Goal: Task Accomplishment & Management: Manage account settings

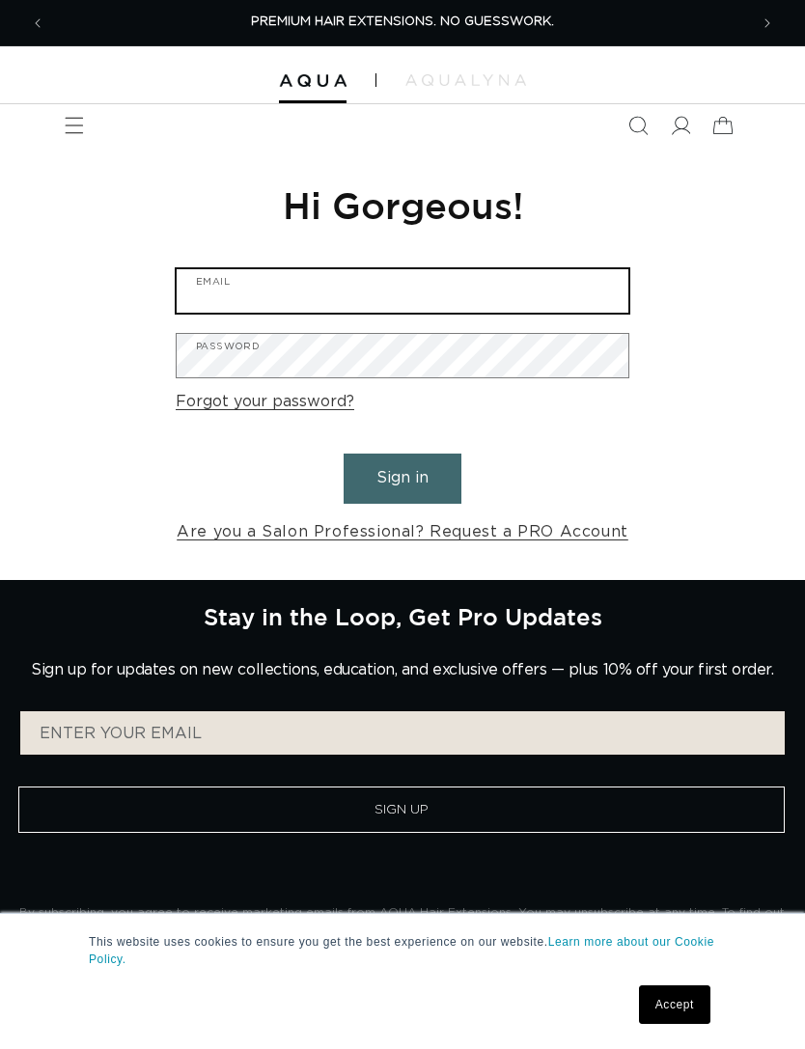
click at [513, 284] on input "Email" at bounding box center [403, 290] width 452 height 43
paste input "[EMAIL_ADDRESS][DOMAIN_NAME]"
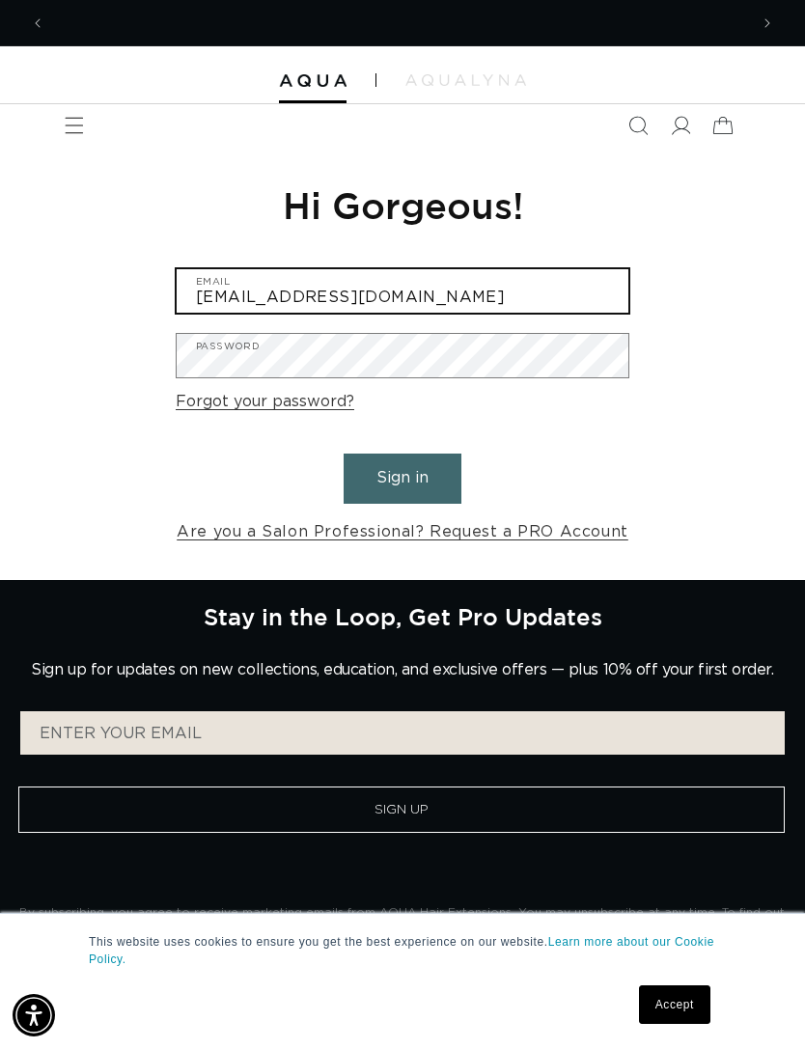
scroll to position [0, 702]
type input "[EMAIL_ADDRESS][DOMAIN_NAME]"
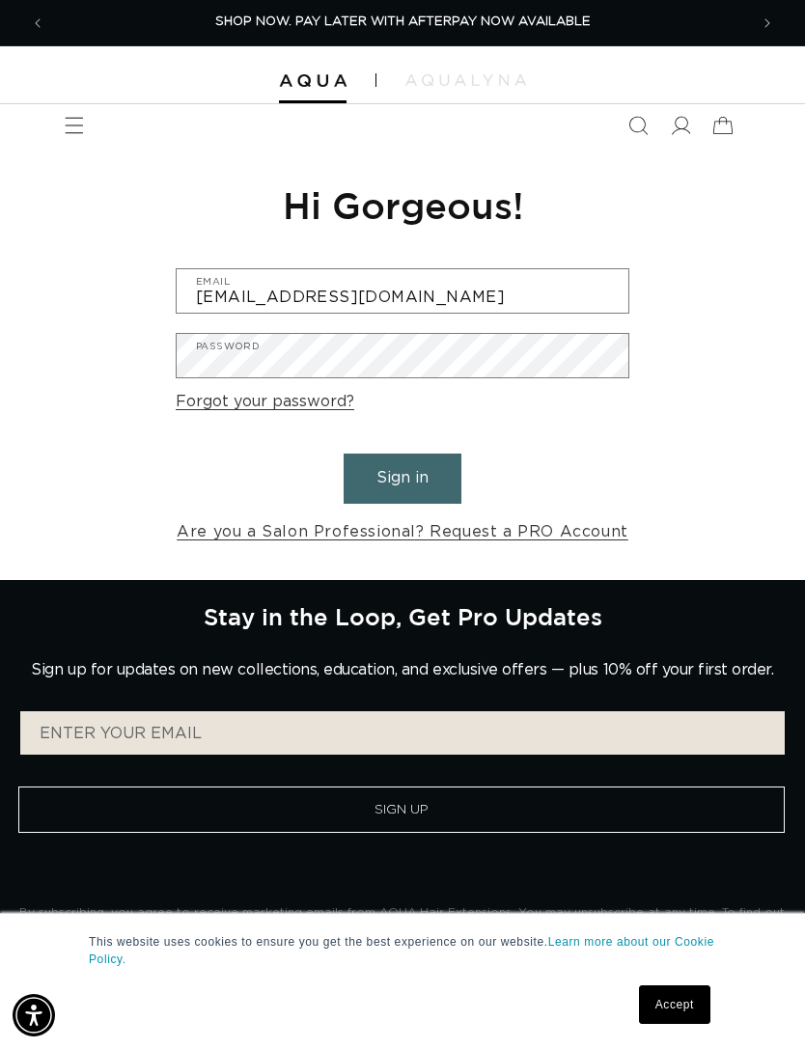
click at [418, 486] on button "Sign in" at bounding box center [402, 477] width 118 height 49
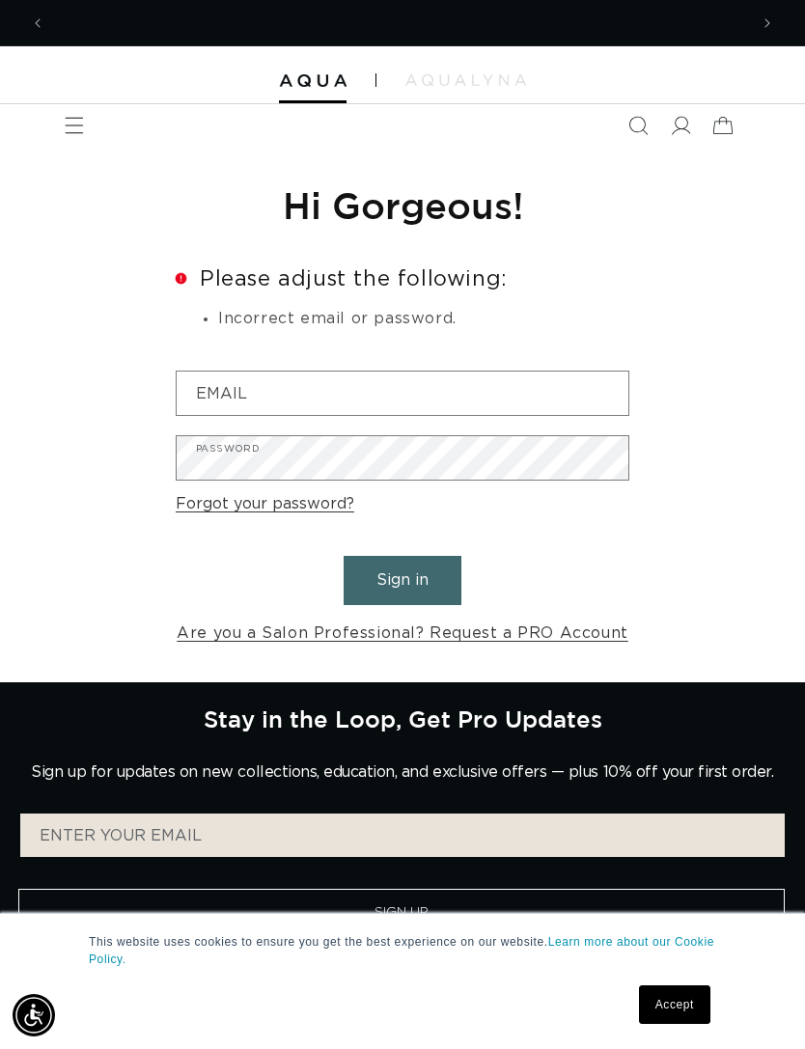
scroll to position [0, 702]
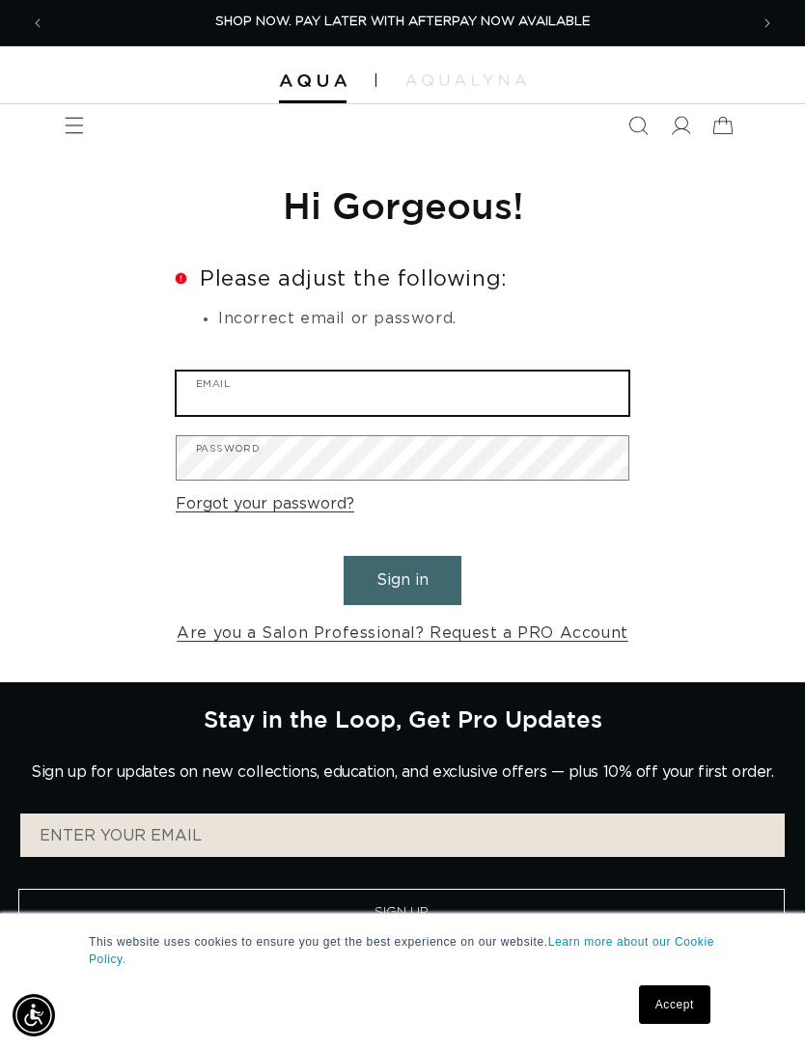
click at [541, 409] on input "Email" at bounding box center [403, 392] width 452 height 43
type input "[EMAIL_ADDRESS][DOMAIN_NAME]"
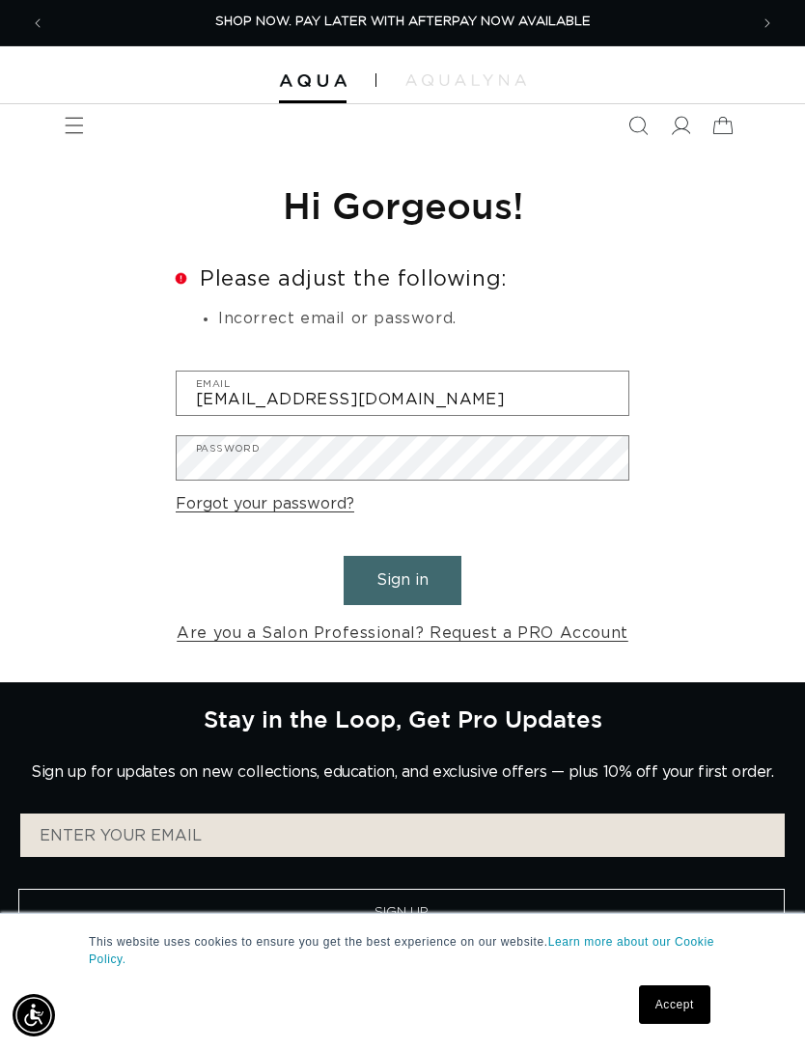
click at [402, 578] on button "Sign in" at bounding box center [402, 580] width 118 height 49
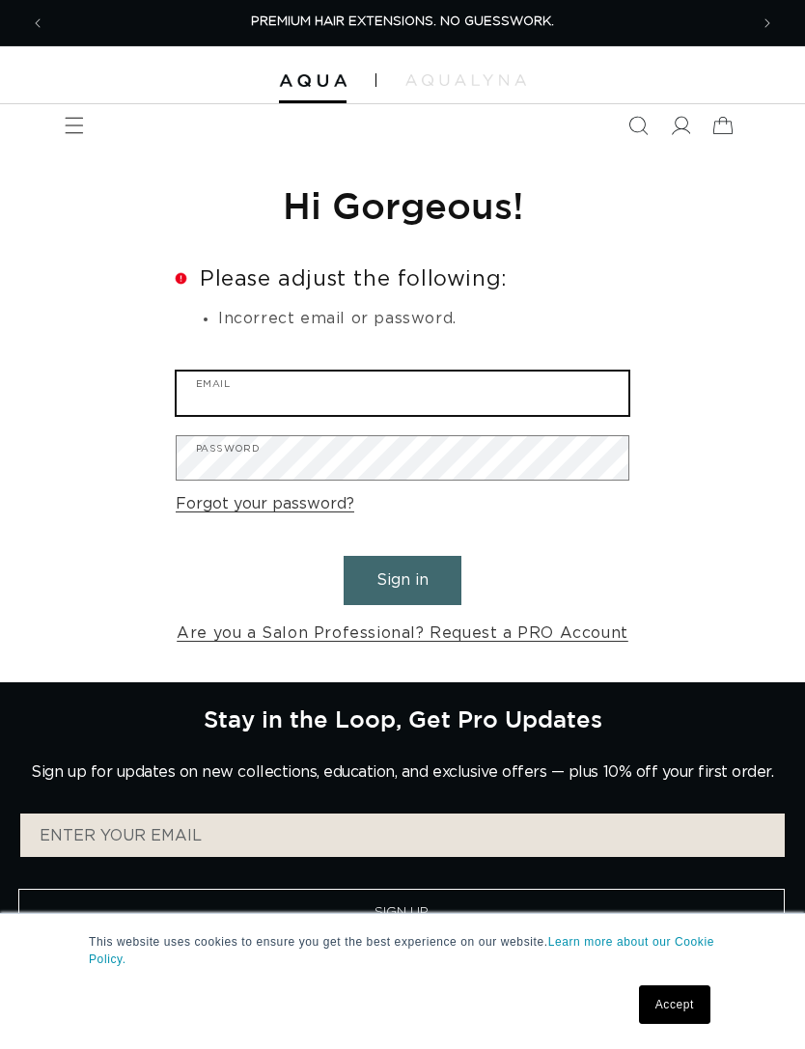
click at [214, 383] on input "Email" at bounding box center [403, 392] width 452 height 43
type input "[EMAIL_ADDRESS][DOMAIN_NAME]"
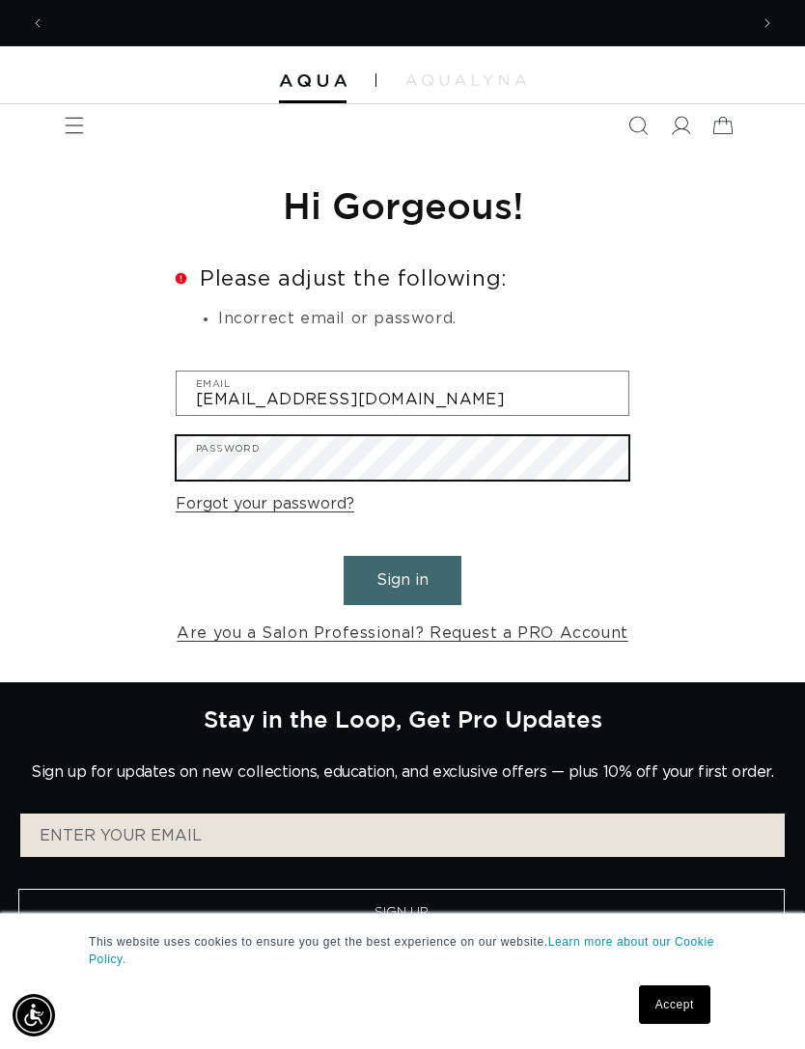
scroll to position [0, 1405]
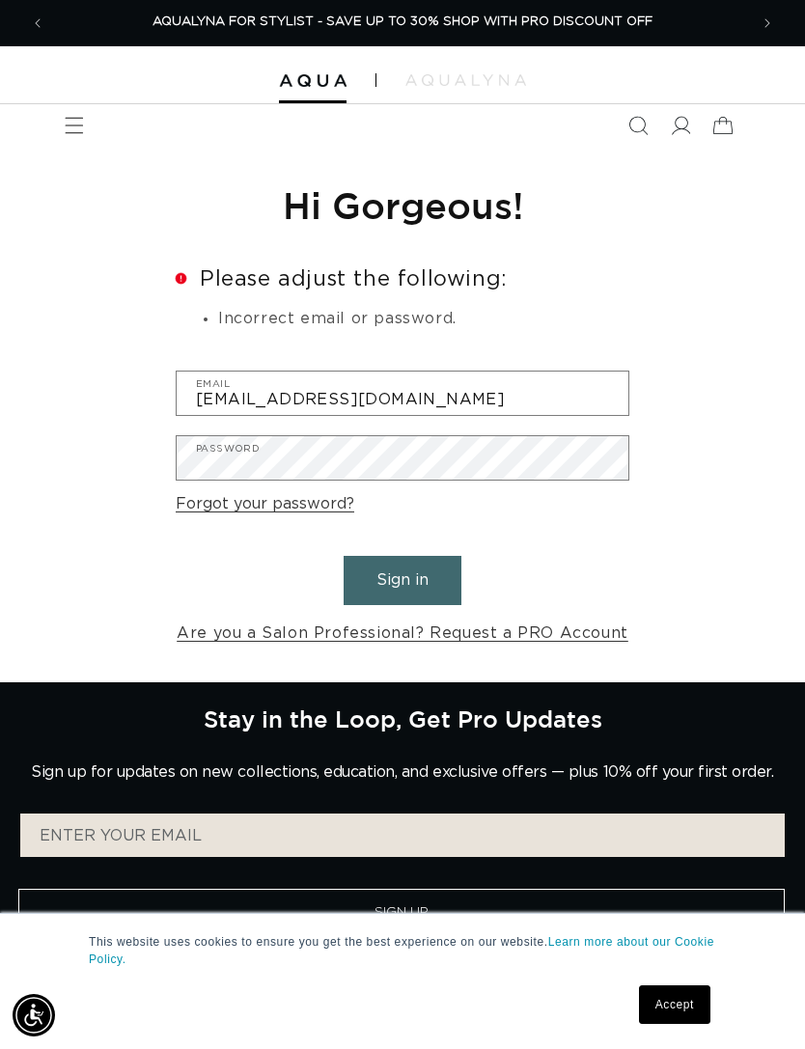
click at [451, 580] on button "Sign in" at bounding box center [402, 580] width 118 height 49
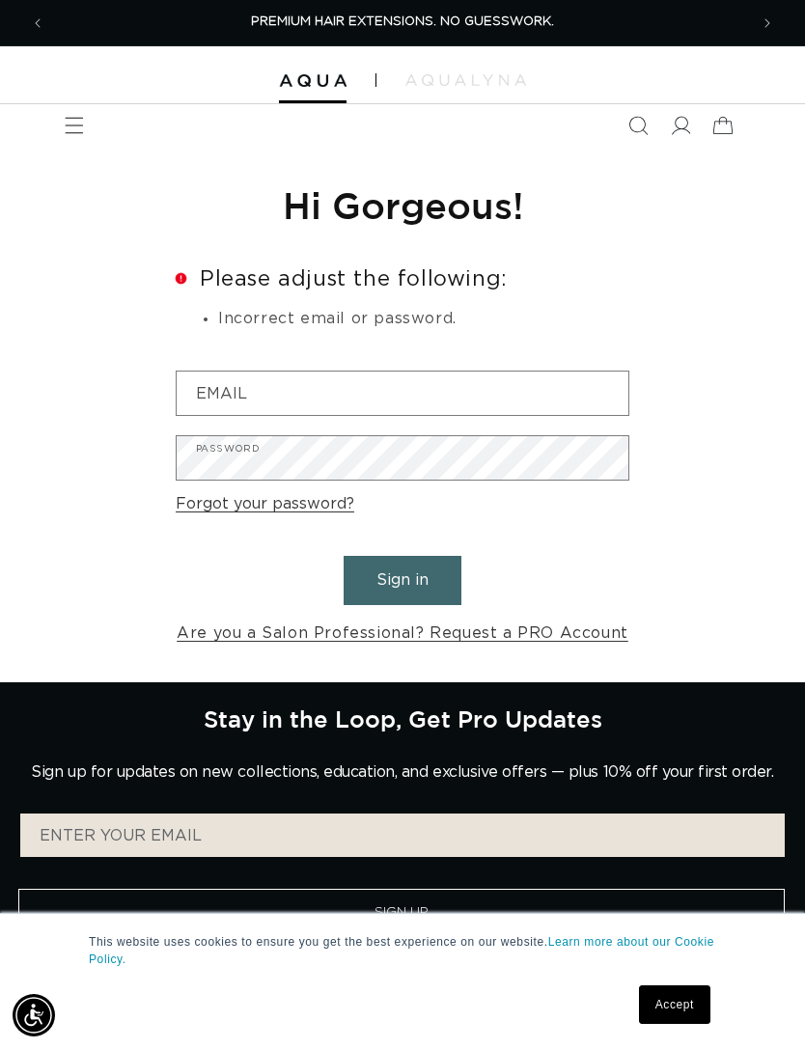
click at [205, 511] on link "Forgot your password?" at bounding box center [265, 504] width 178 height 28
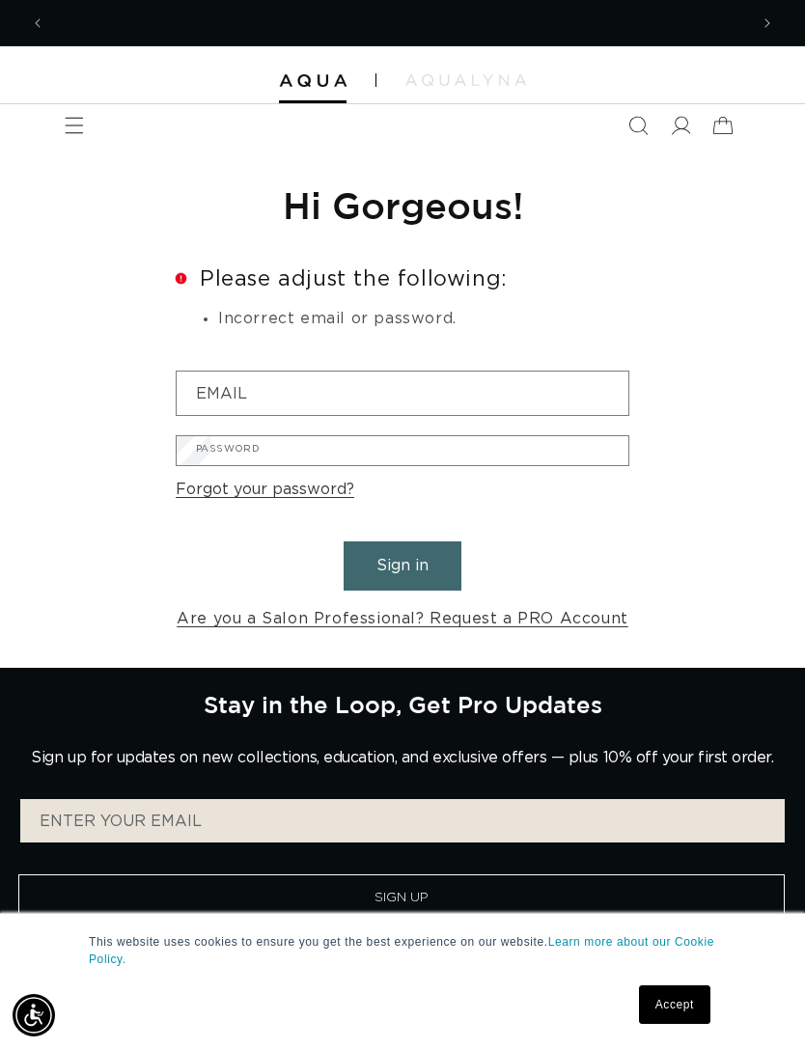
scroll to position [0, 702]
click at [0, 0] on input "Email" at bounding box center [0, 0] width 0 height 0
paste input "[EMAIL_ADDRESS][DOMAIN_NAME]"
type input "[EMAIL_ADDRESS][DOMAIN_NAME]"
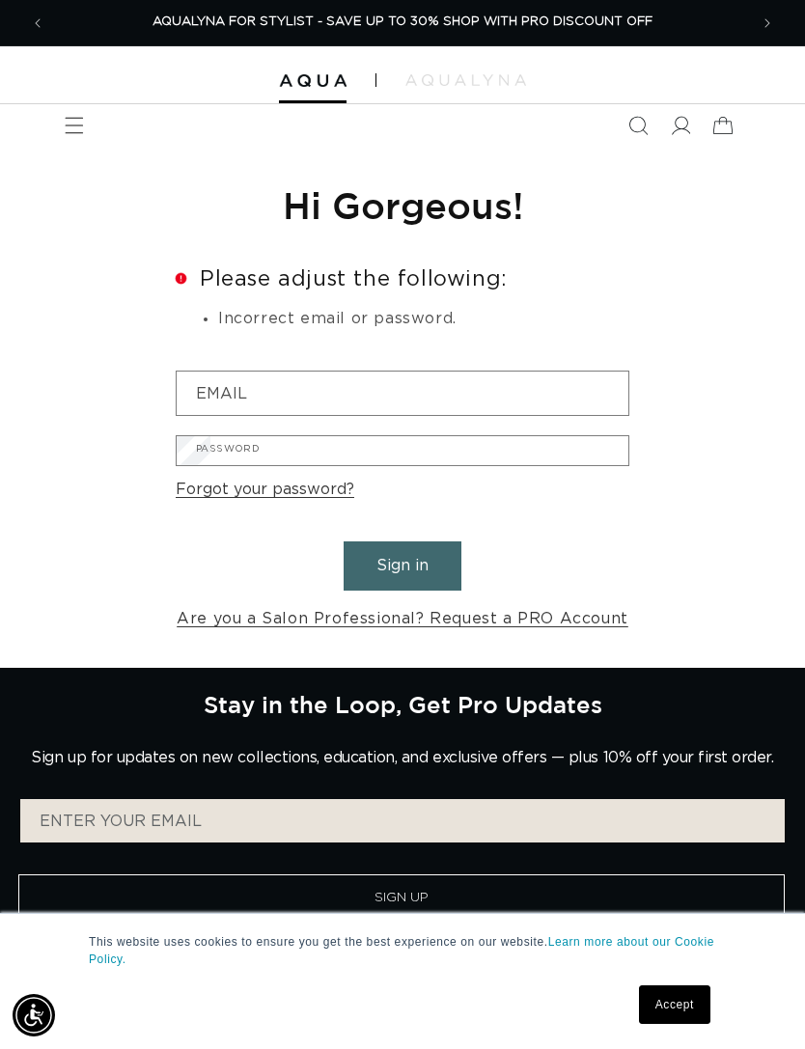
click at [0, 0] on button "Submit" at bounding box center [0, 0] width 0 height 0
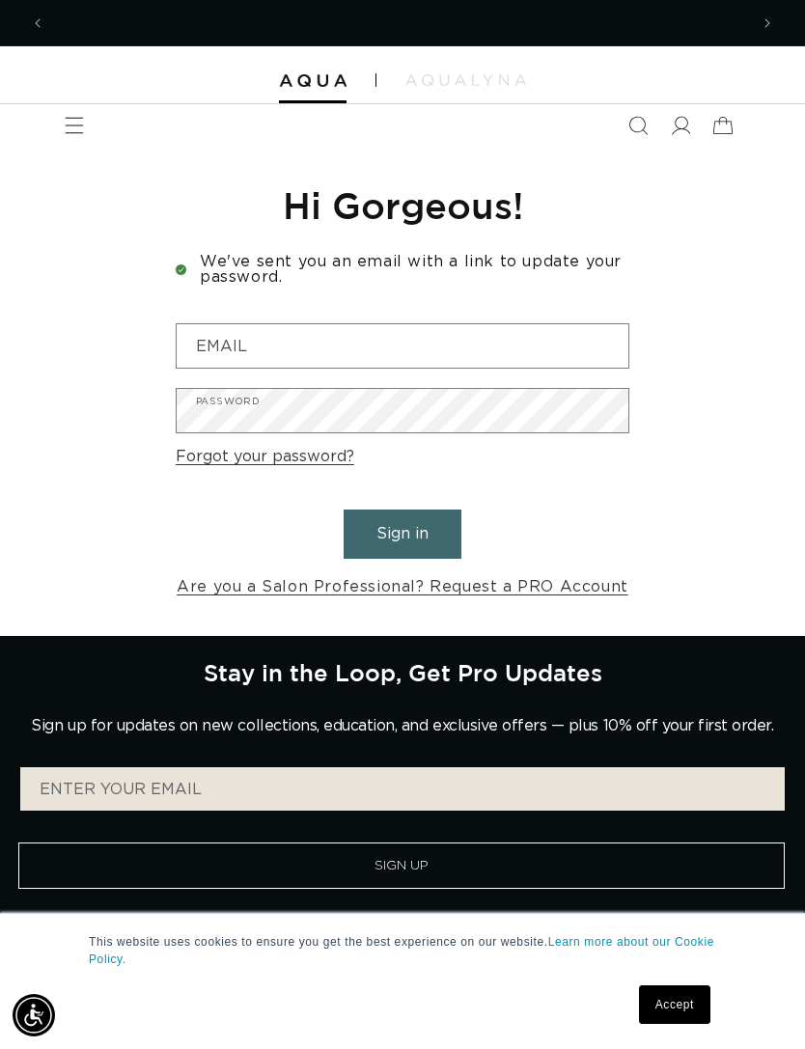
scroll to position [0, 1405]
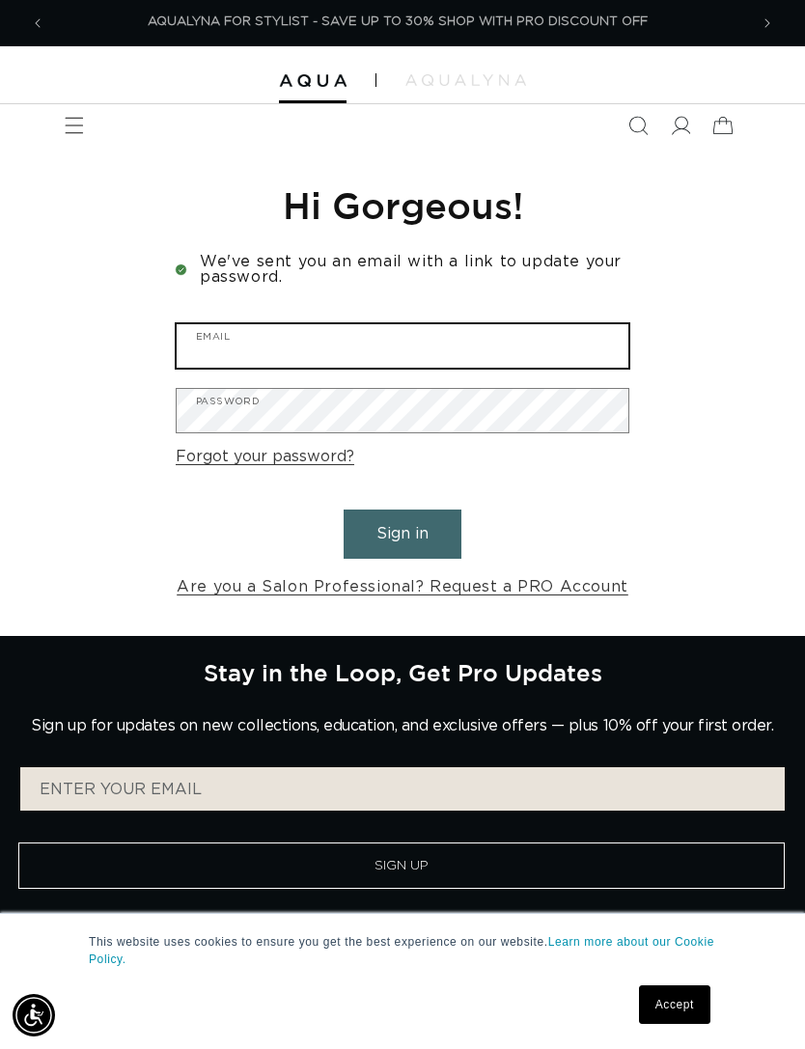
type input "[EMAIL_ADDRESS][DOMAIN_NAME]"
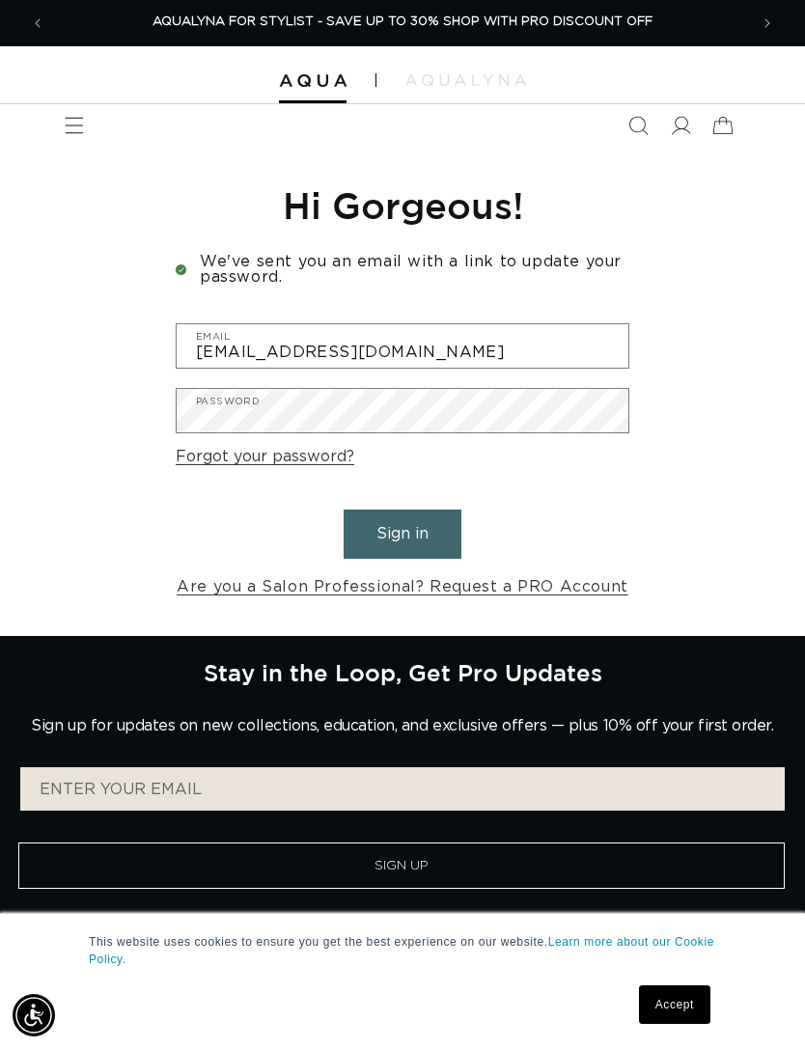
click at [437, 535] on button "Sign in" at bounding box center [402, 533] width 118 height 49
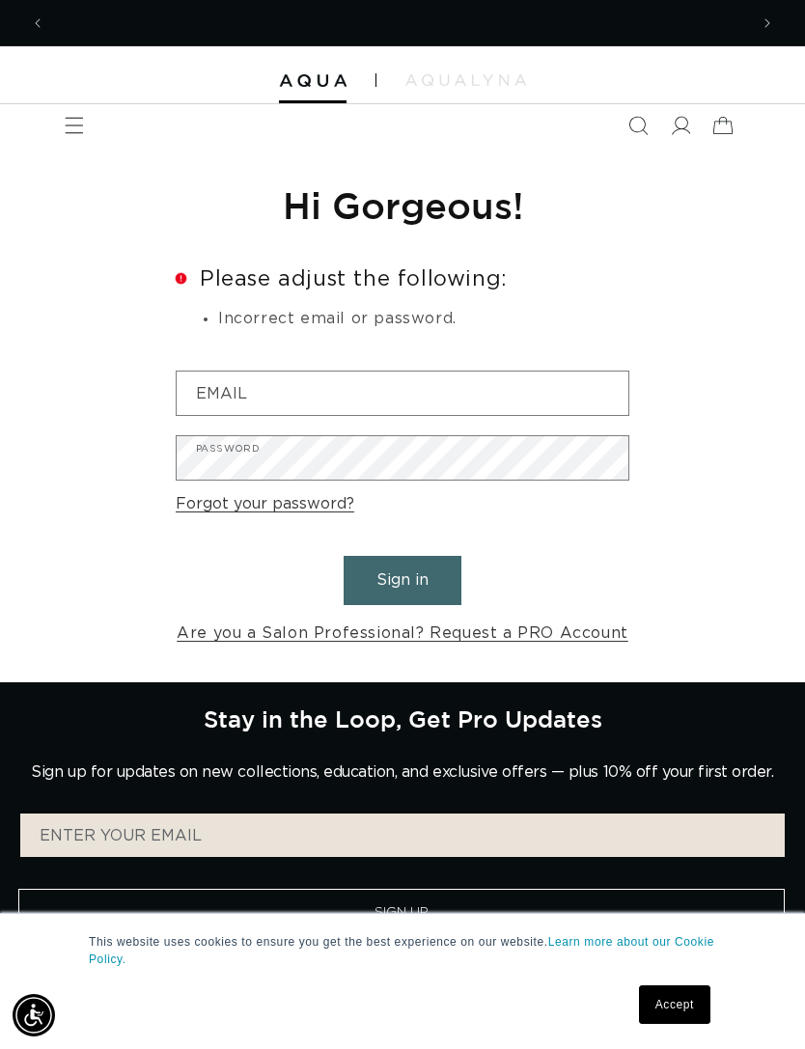
scroll to position [0, 702]
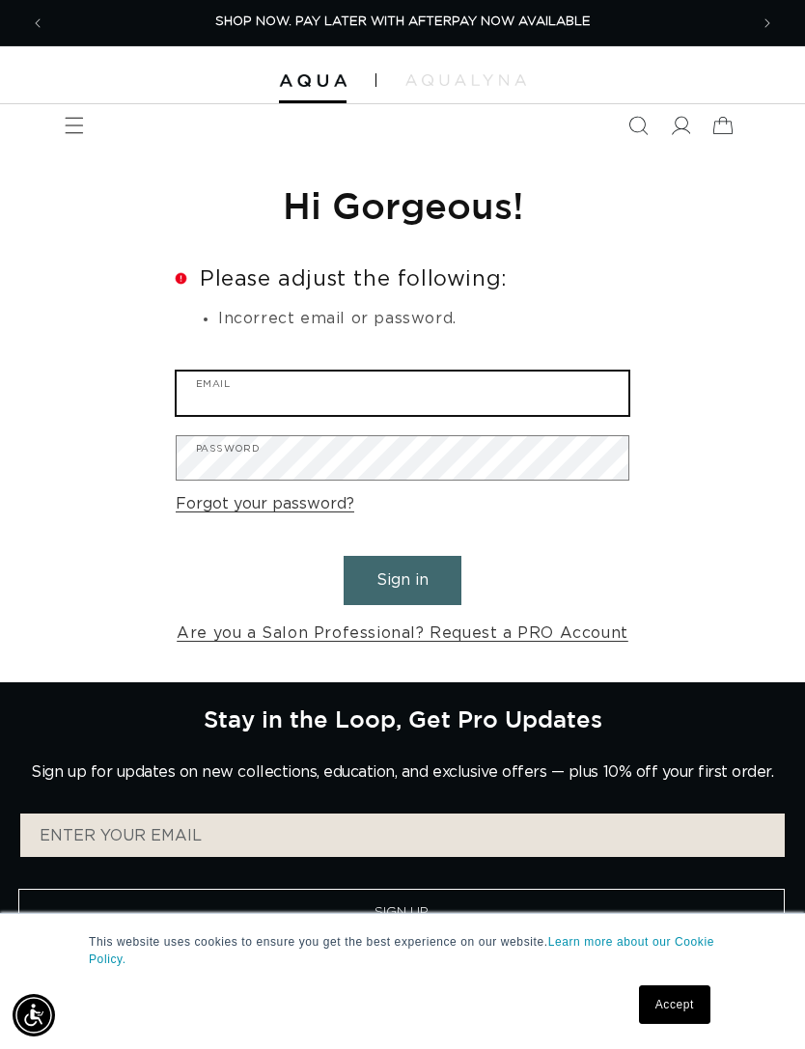
type input "[EMAIL_ADDRESS][DOMAIN_NAME]"
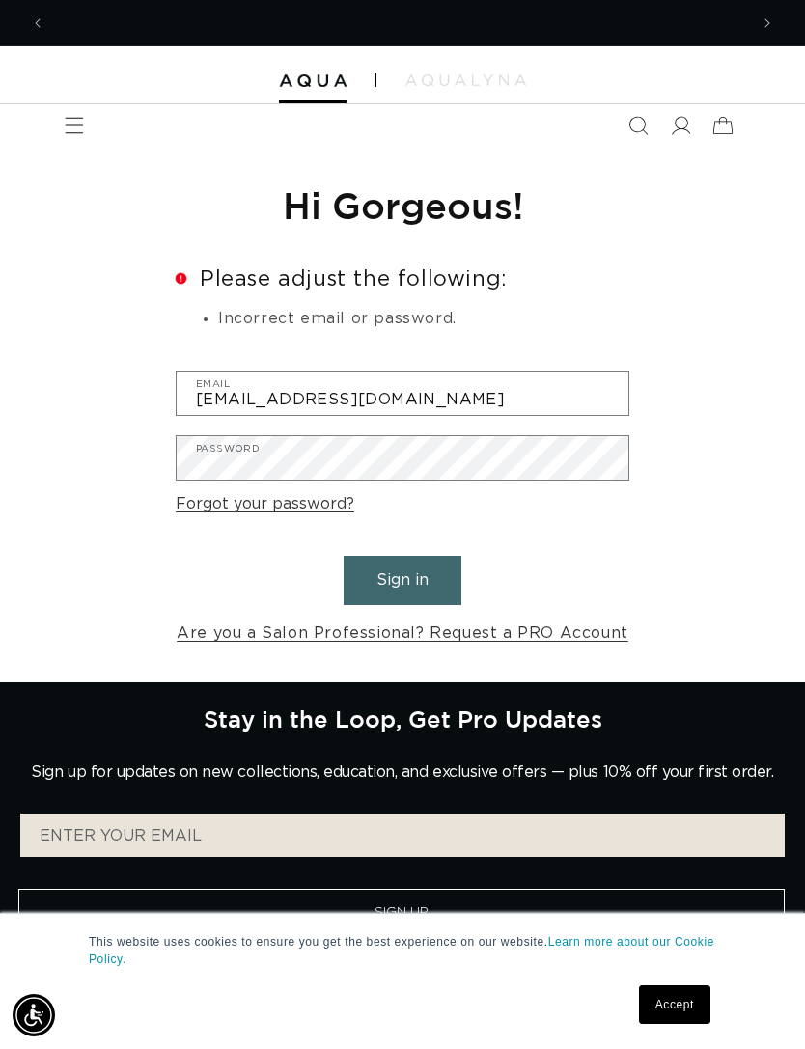
scroll to position [0, 1405]
click at [398, 576] on button "Sign in" at bounding box center [402, 580] width 118 height 49
click at [219, 426] on form "Error Please adjust the following: Incorrect email or password. [EMAIL_ADDRESS]…" at bounding box center [402, 458] width 453 height 380
click at [219, 425] on form "Error Please adjust the following: Incorrect email or password. [EMAIL_ADDRESS]…" at bounding box center [402, 458] width 453 height 380
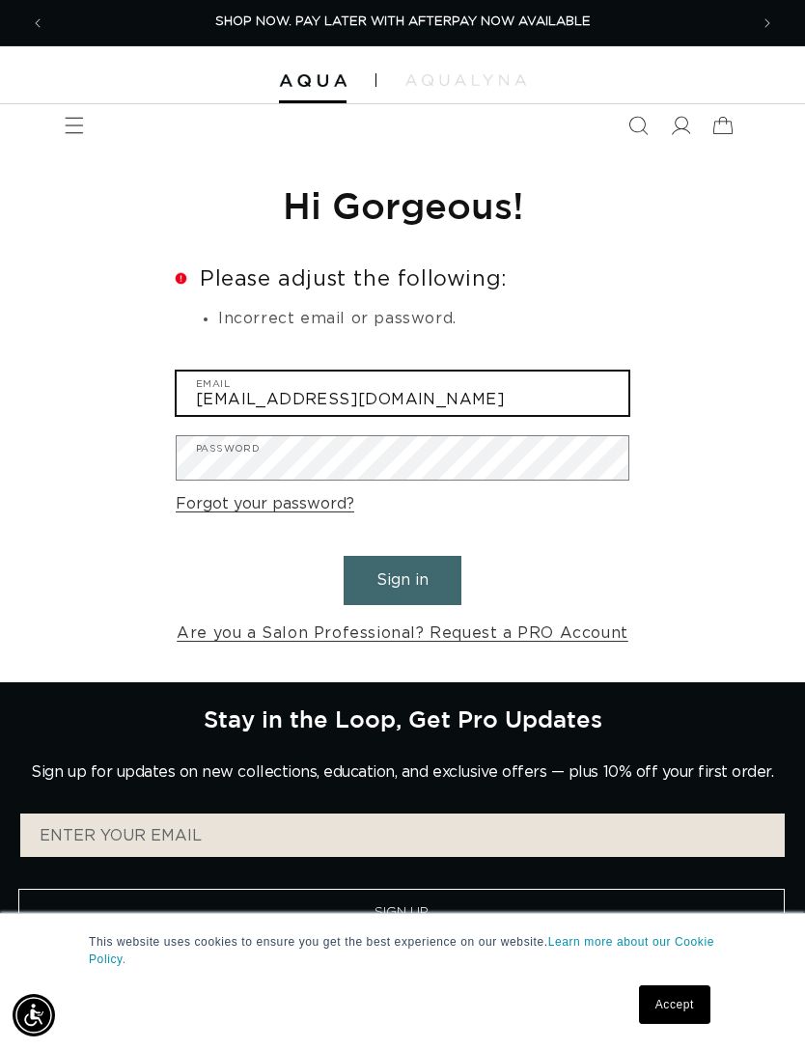
click at [219, 399] on input "[EMAIL_ADDRESS][DOMAIN_NAME]" at bounding box center [403, 392] width 452 height 43
type input "[EMAIL_ADDRESS][DOMAIN_NAME]"
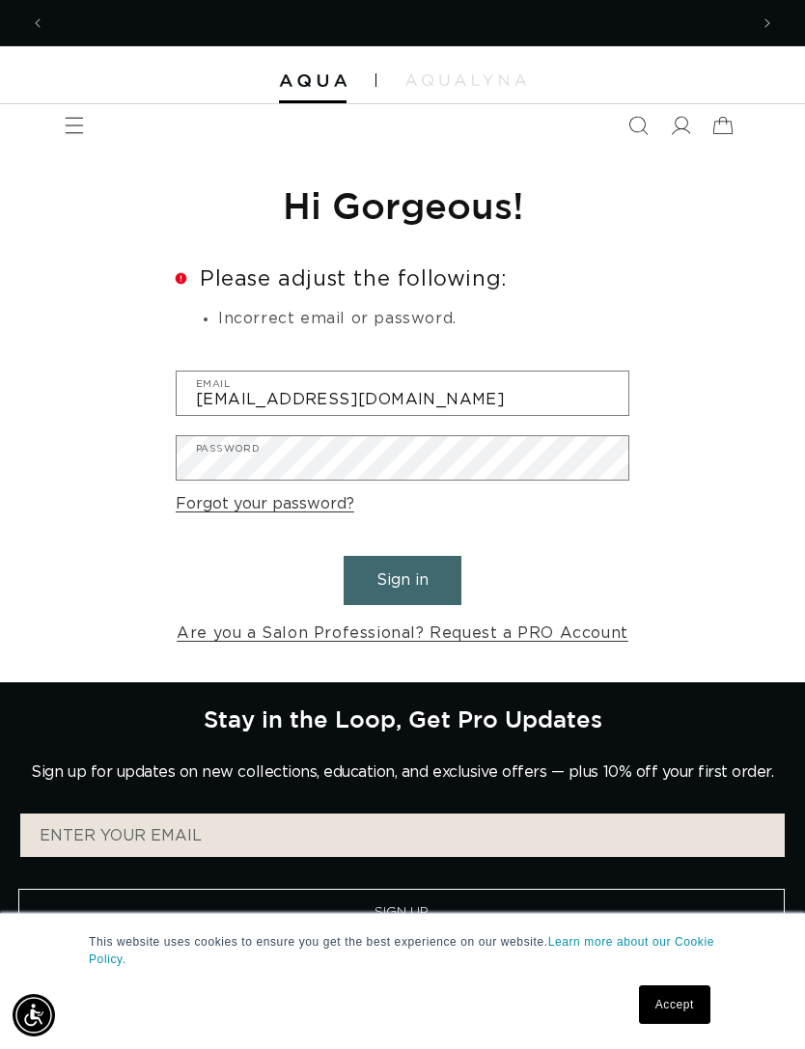
click at [425, 566] on button "Sign in" at bounding box center [402, 580] width 118 height 49
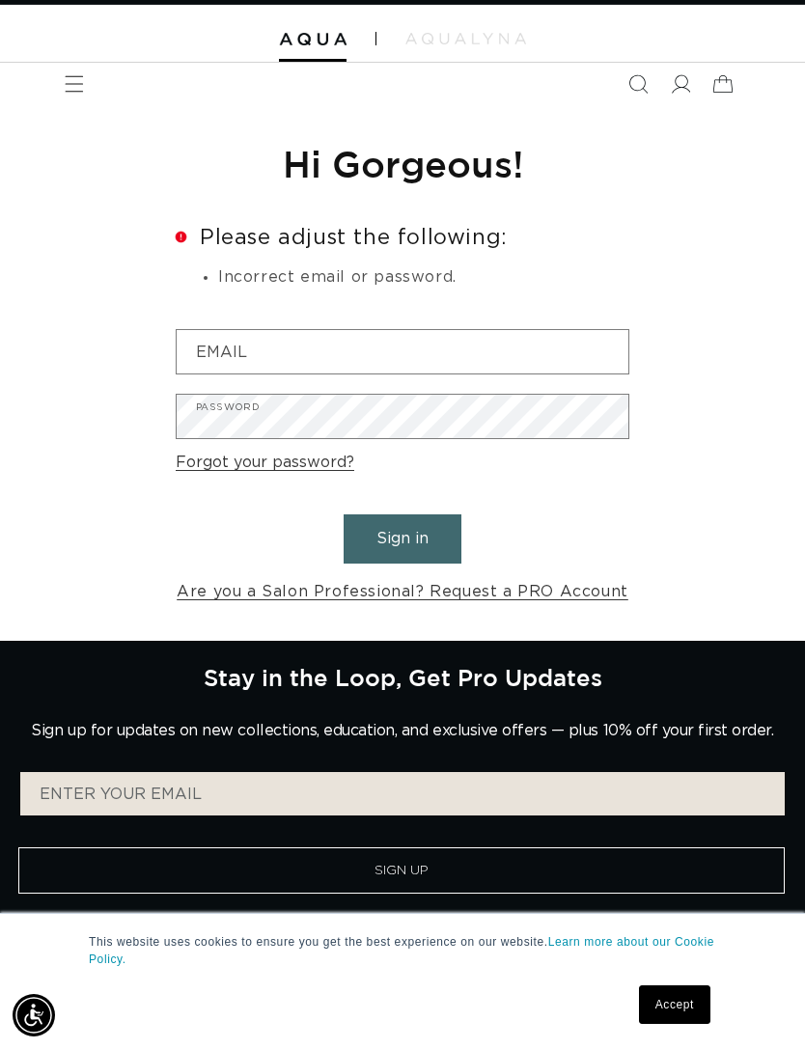
click at [443, 332] on input "Email" at bounding box center [403, 351] width 452 height 43
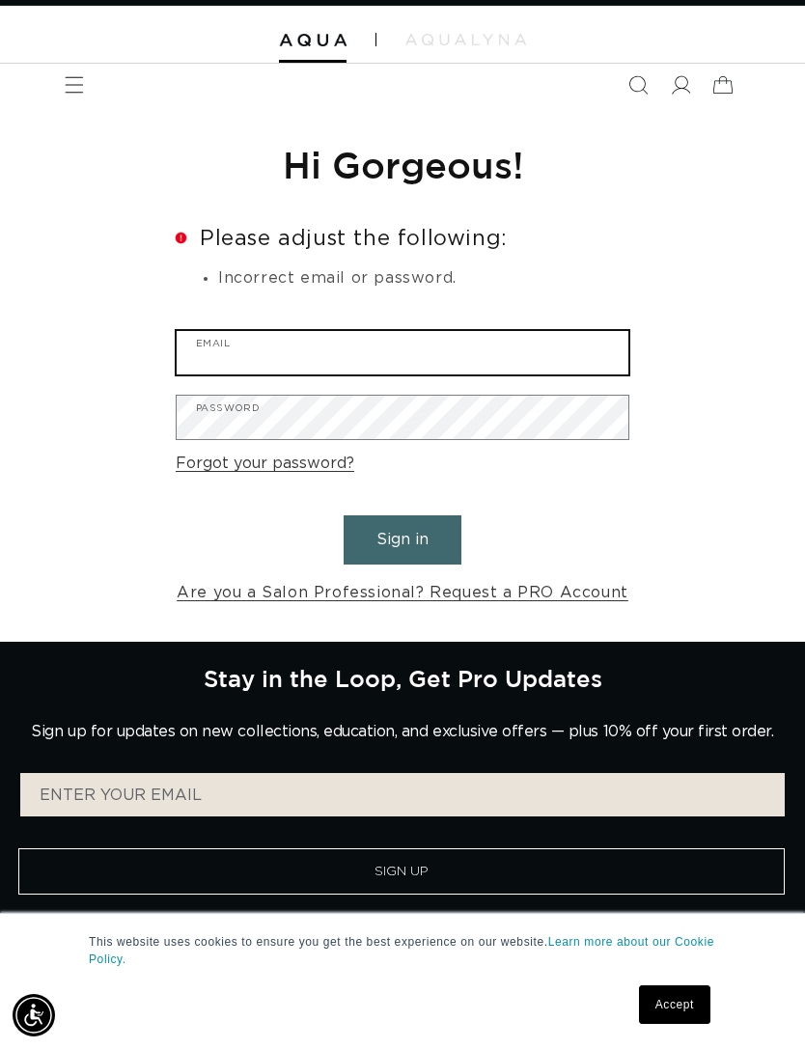
type input "[EMAIL_ADDRESS][DOMAIN_NAME]"
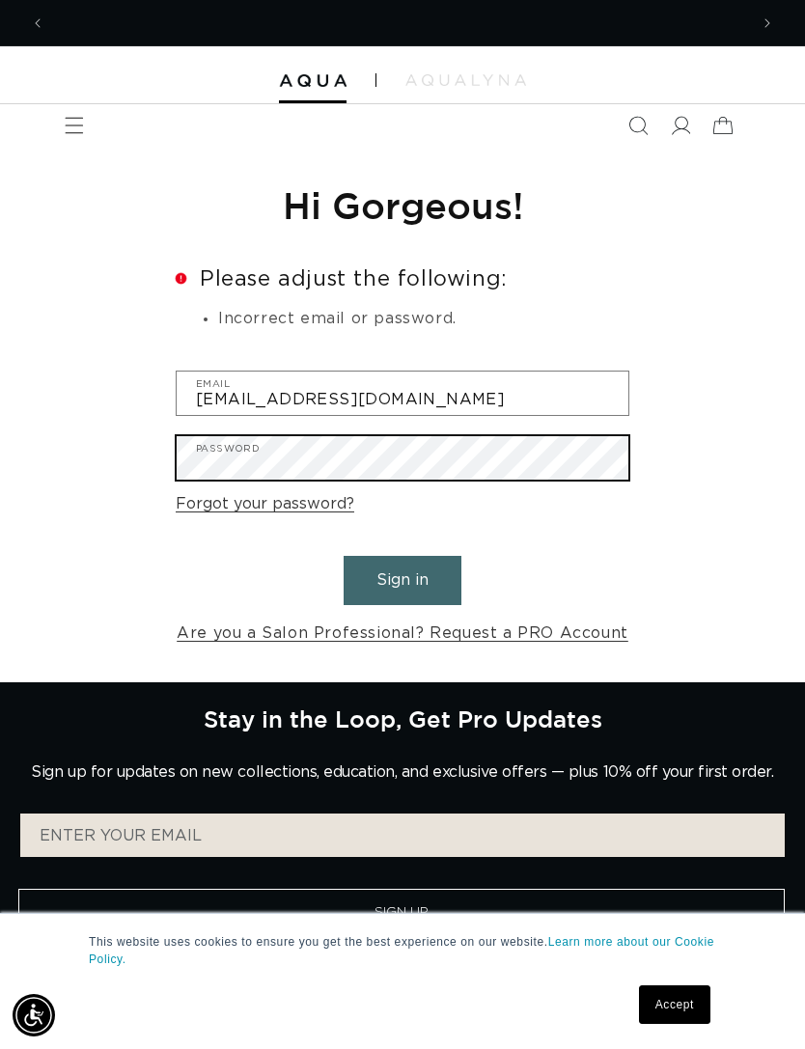
scroll to position [0, 1405]
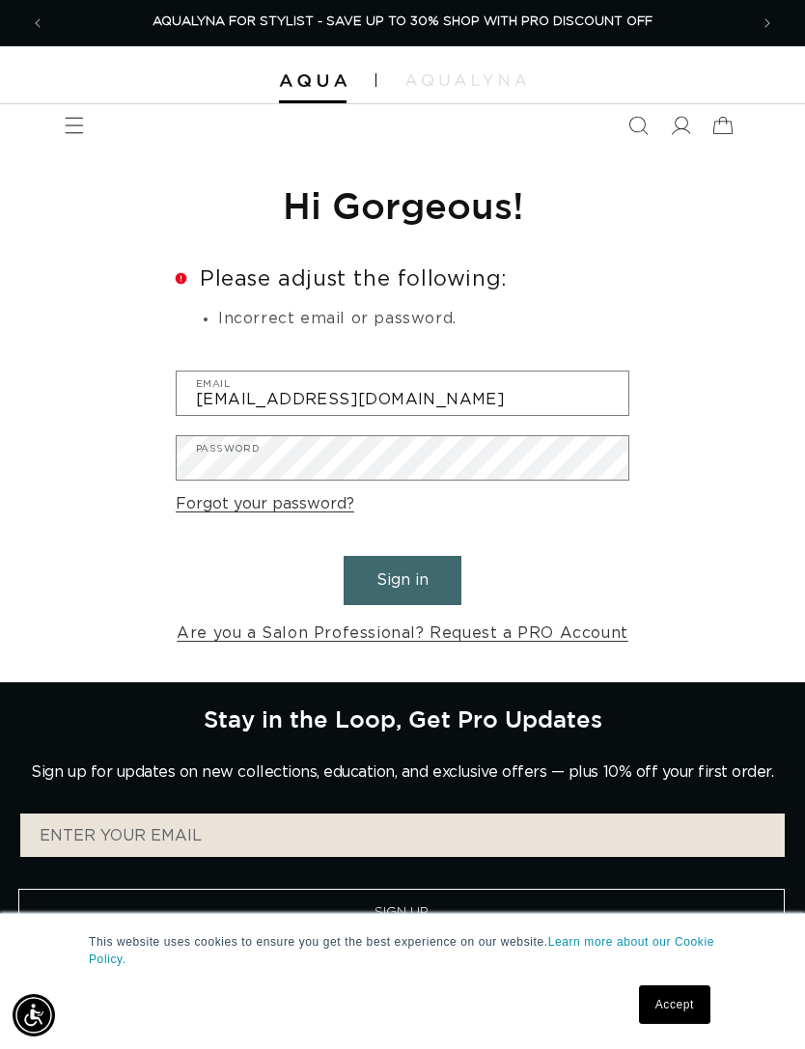
click at [438, 589] on button "Sign in" at bounding box center [402, 580] width 118 height 49
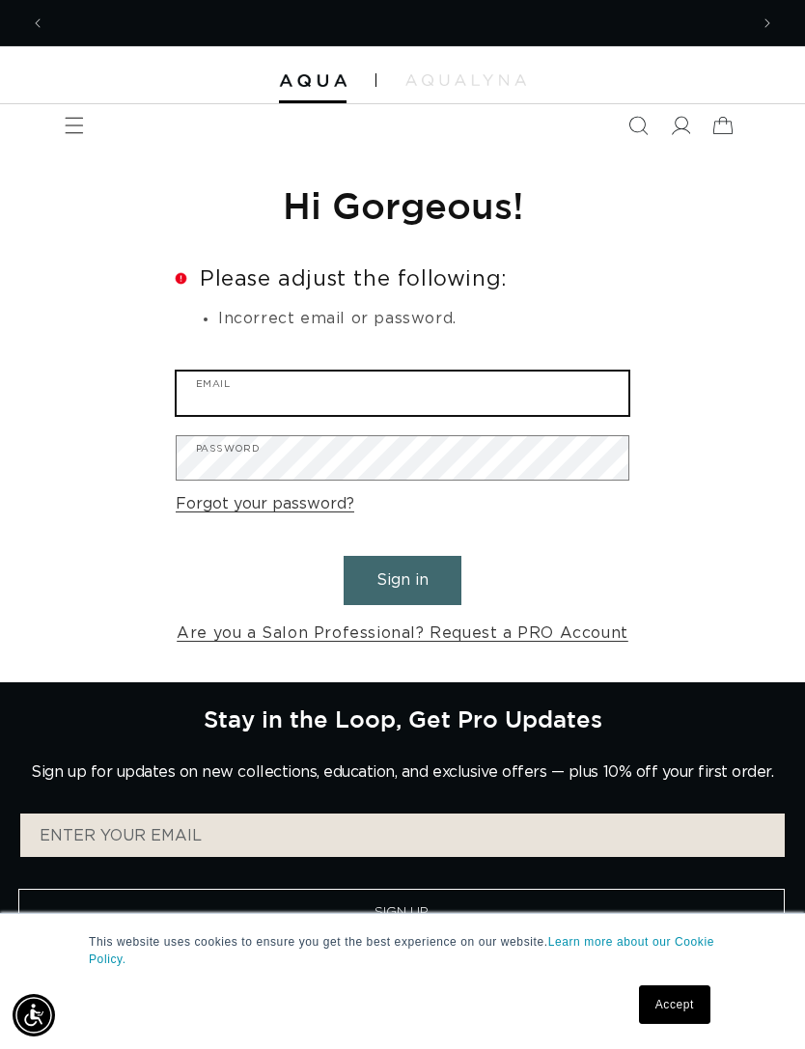
scroll to position [0, 702]
